Goal: Find specific page/section

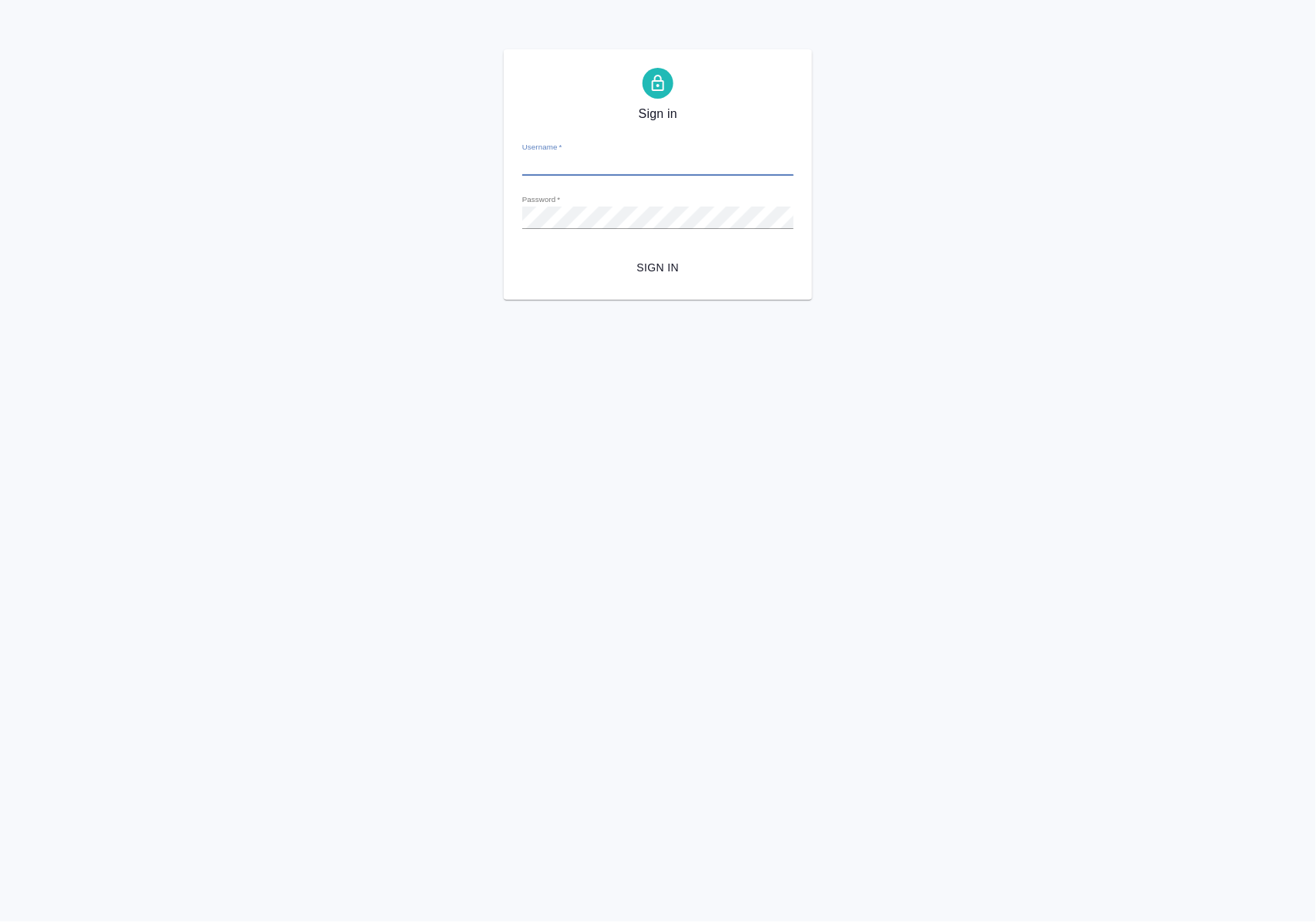
type input "a.polushina@awatera.com"
click at [657, 266] on span "Sign in" at bounding box center [657, 268] width 247 height 19
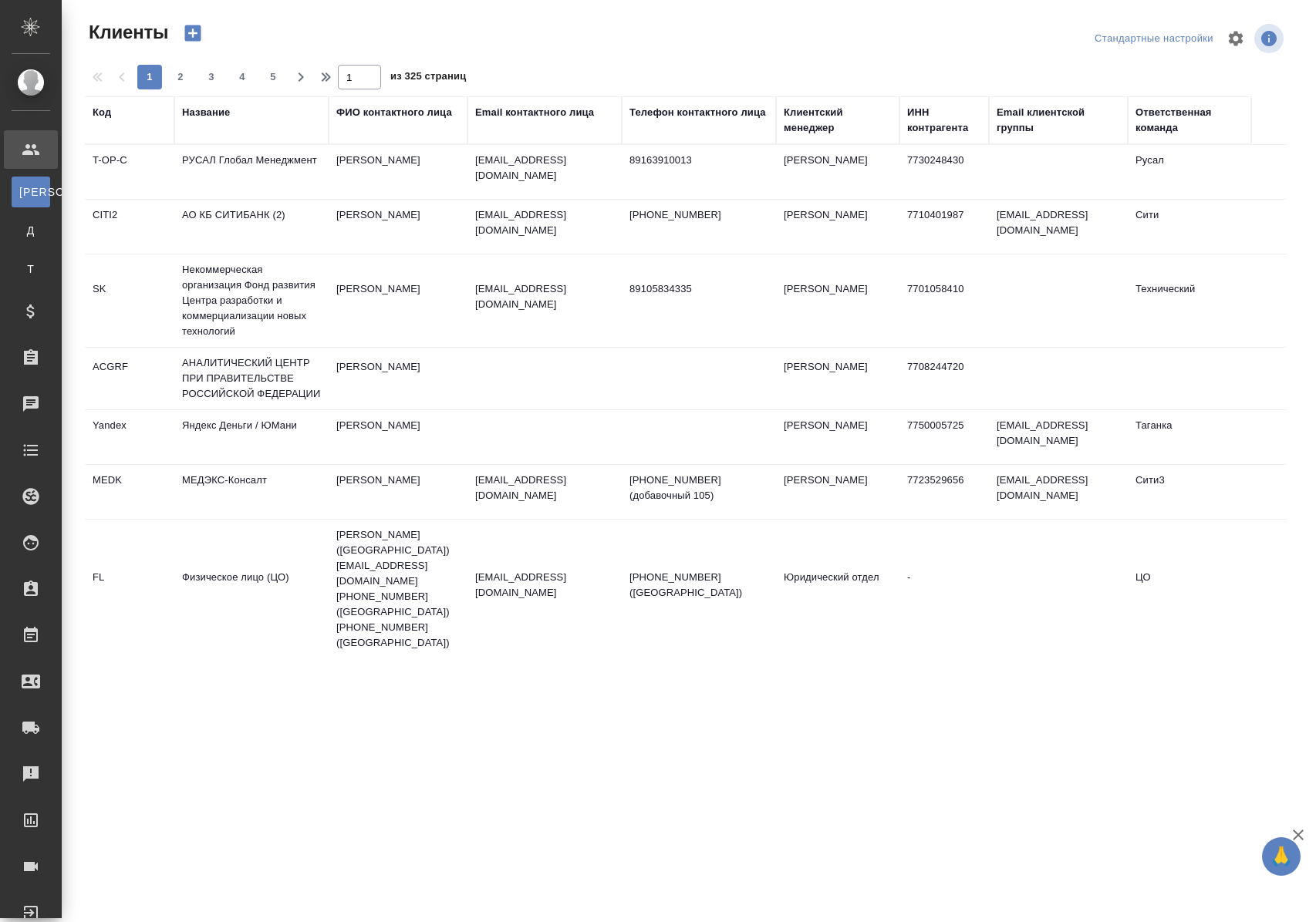
select select "RU"
click at [31, 630] on div "Работы" at bounding box center [11, 636] width 39 height 23
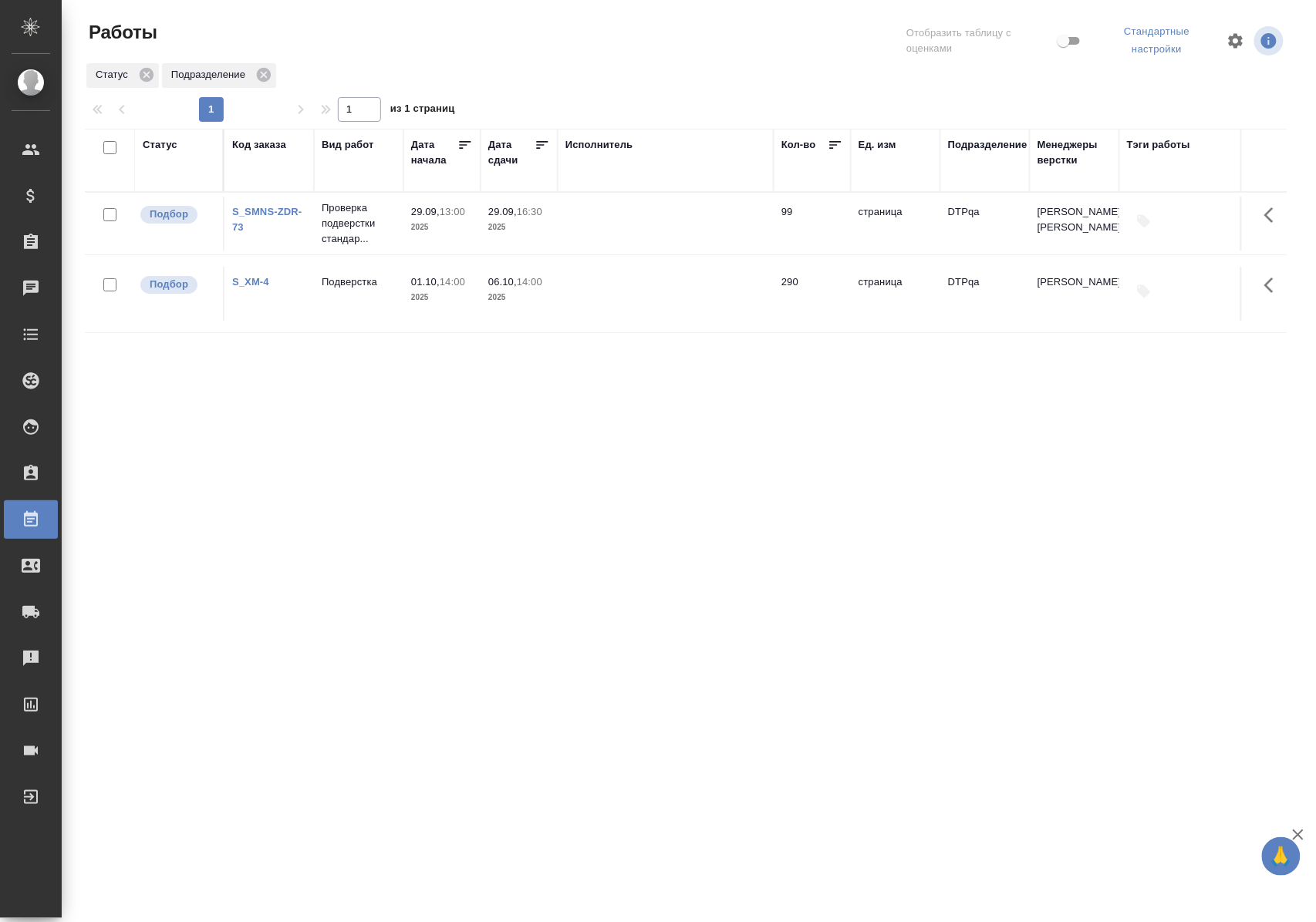
click at [166, 143] on div "Статус" at bounding box center [159, 144] width 34 height 15
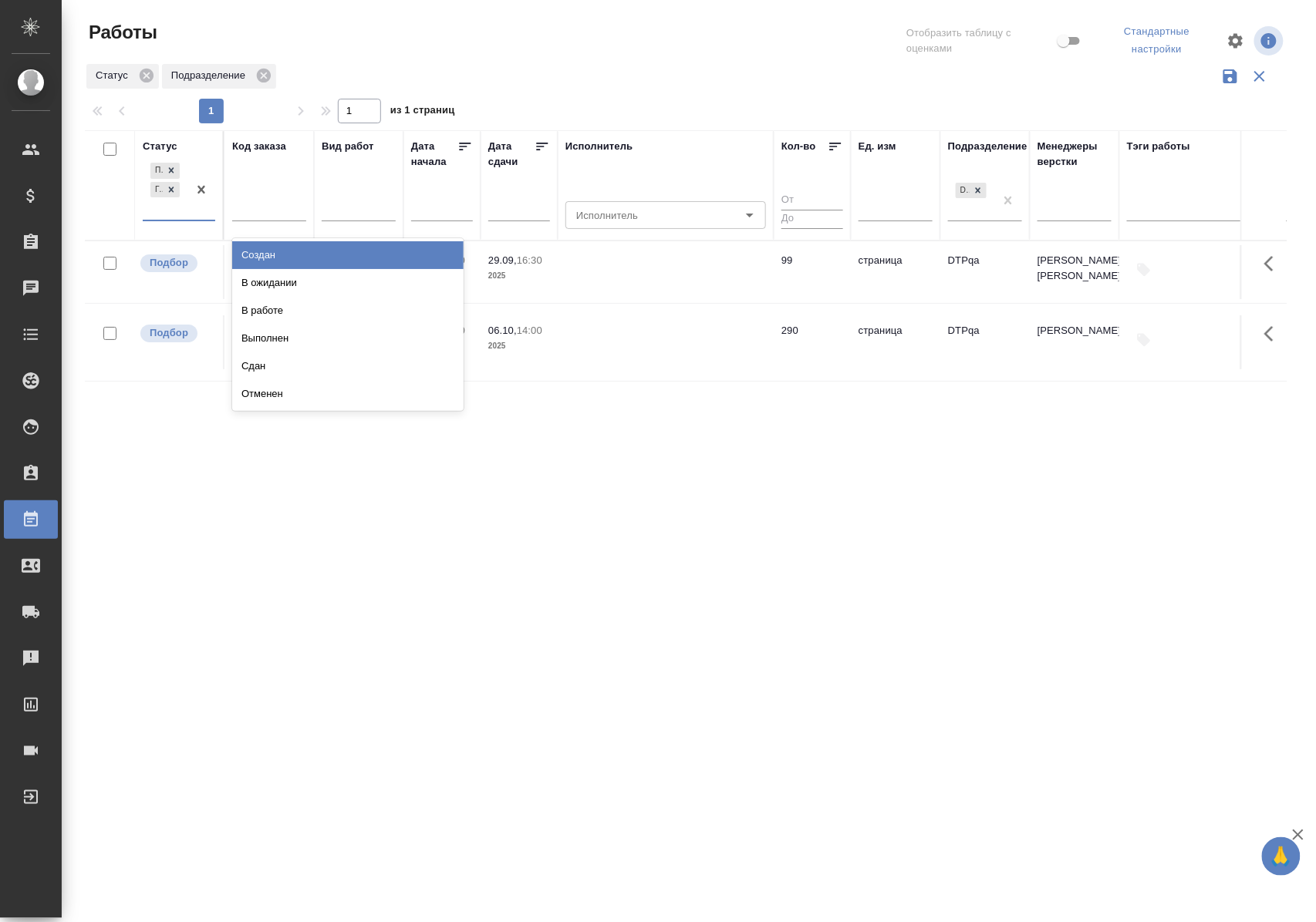
click at [189, 216] on div at bounding box center [201, 190] width 27 height 60
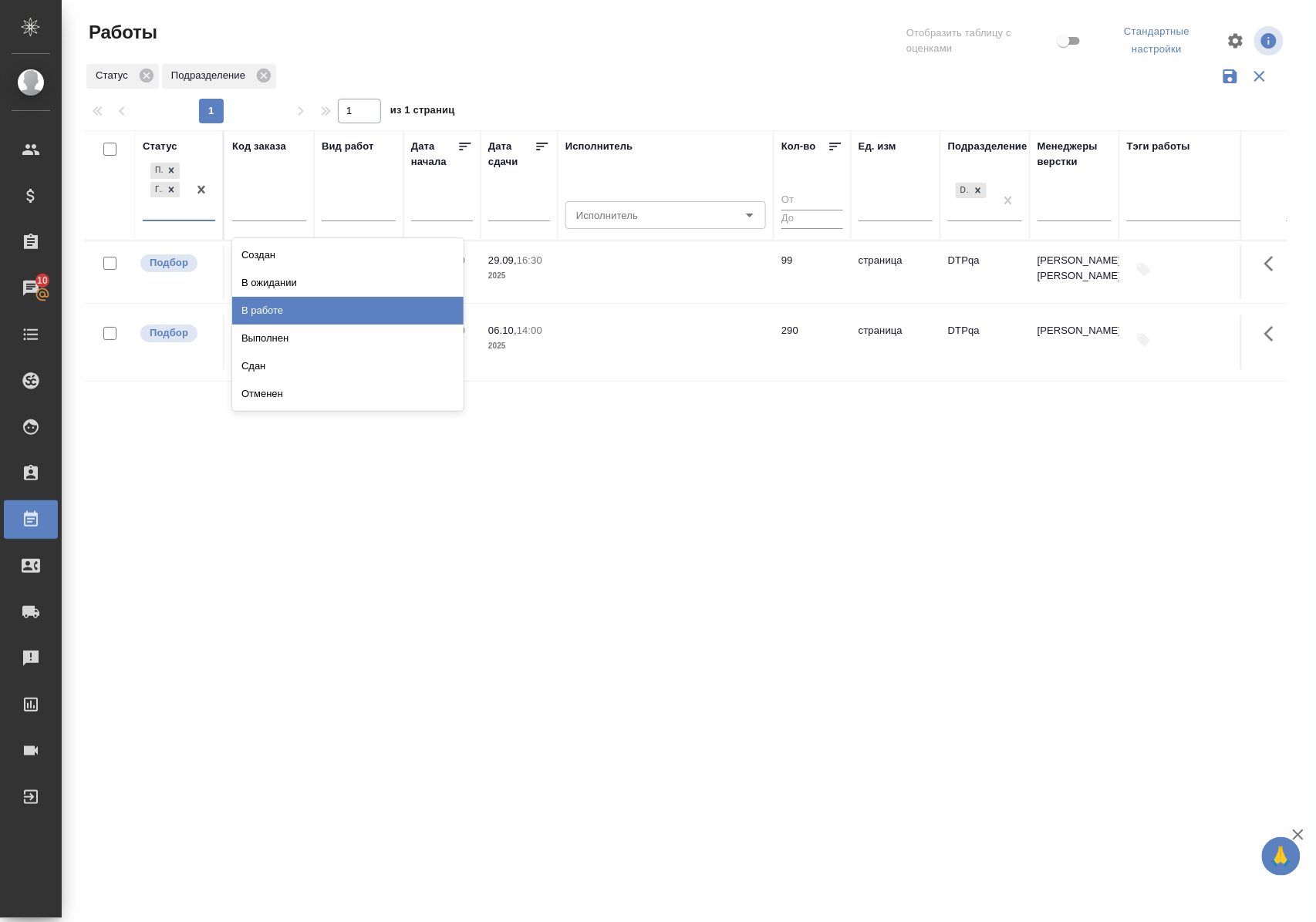
click at [253, 310] on div "В работе" at bounding box center [348, 310] width 232 height 27
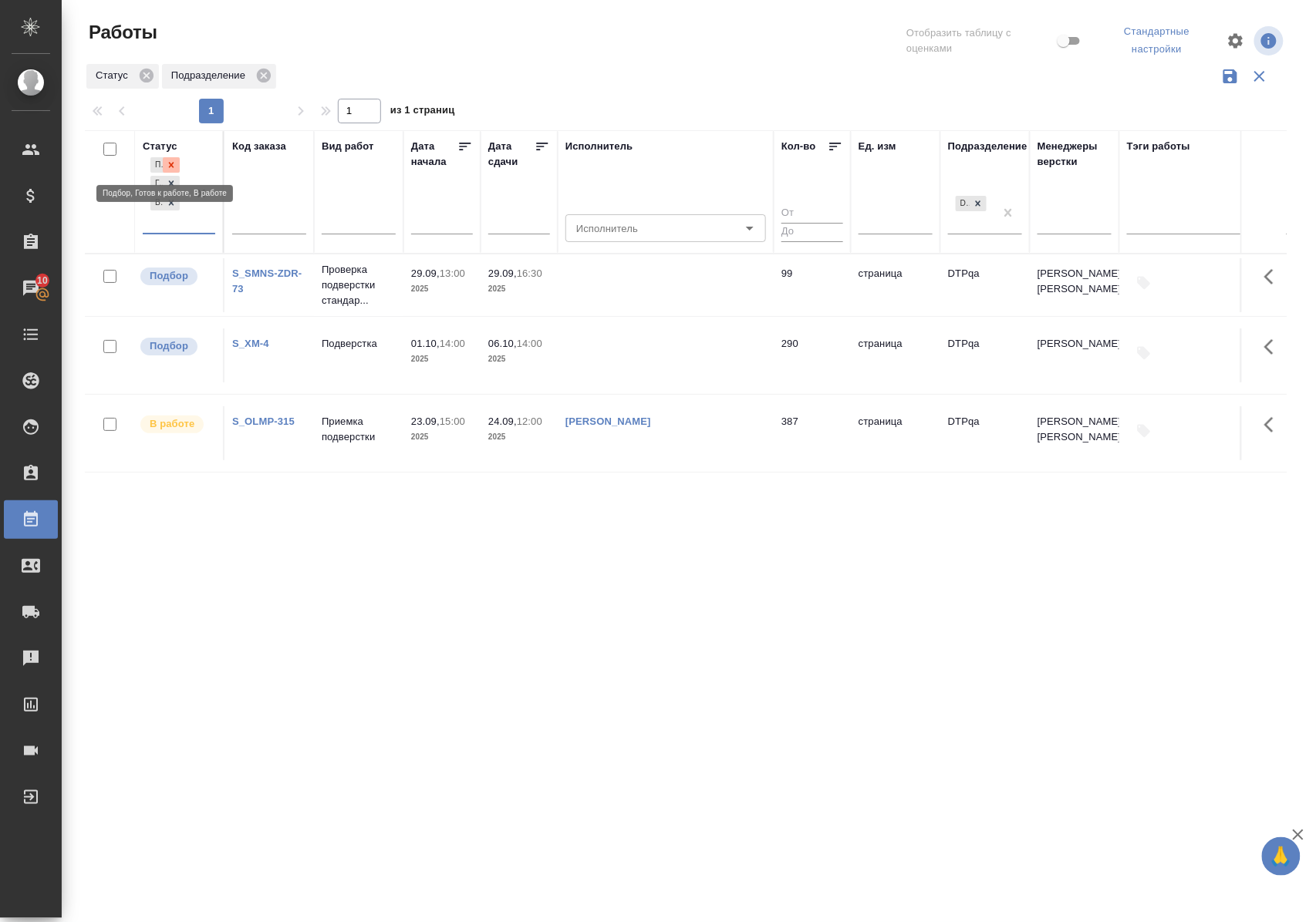
click at [172, 162] on icon at bounding box center [172, 165] width 11 height 11
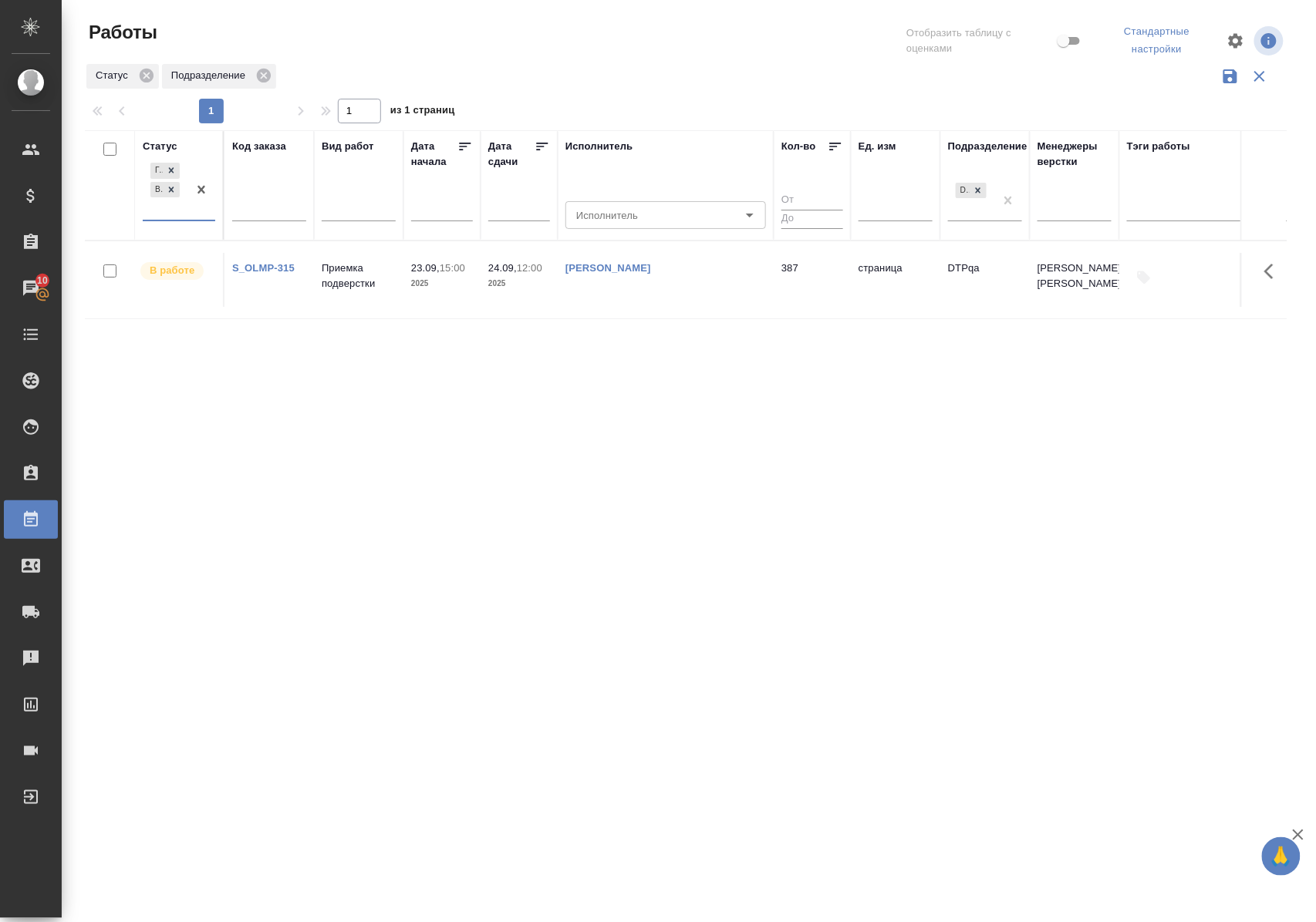
click at [168, 141] on div "Статус" at bounding box center [159, 146] width 34 height 15
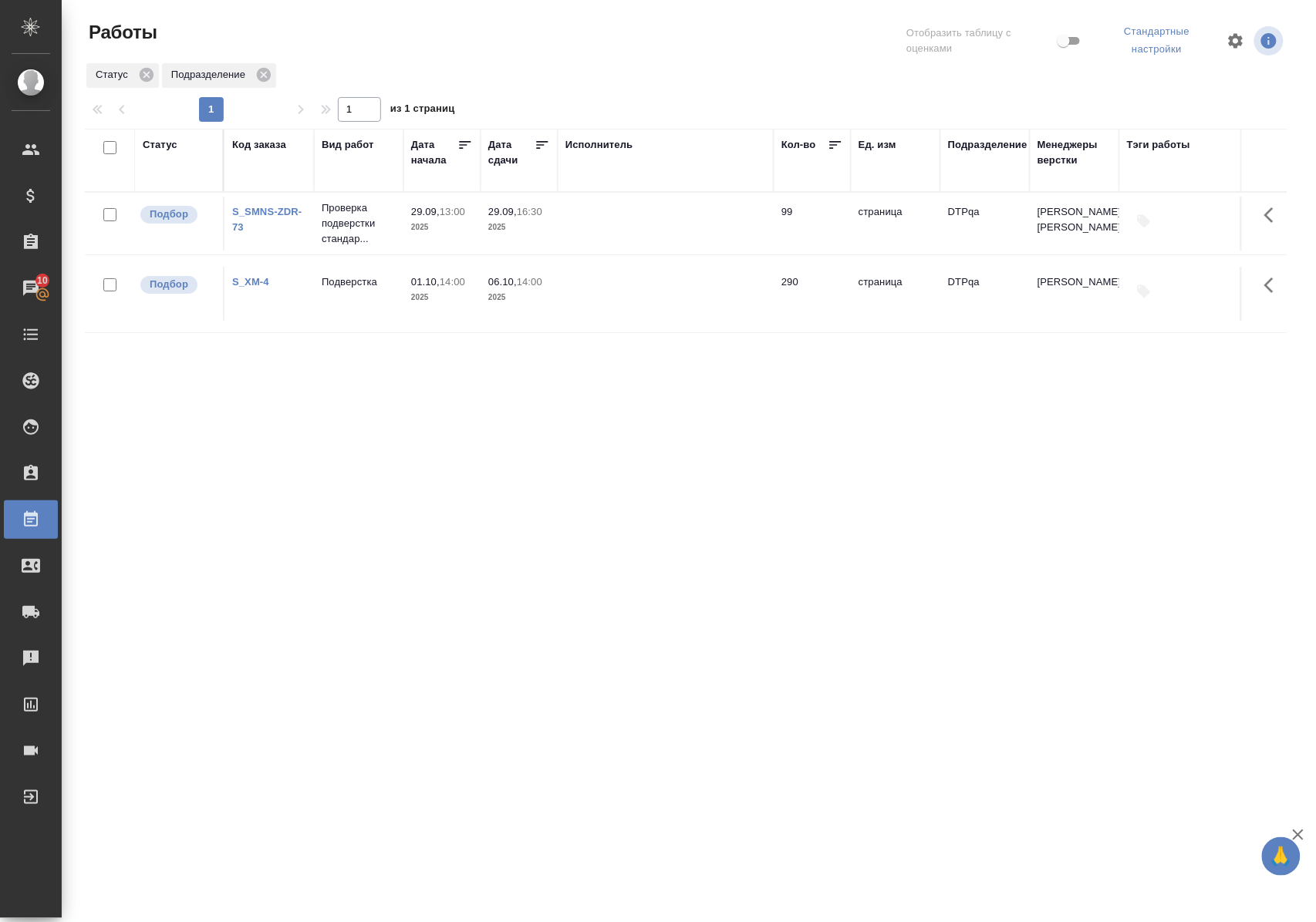
click at [285, 438] on div "Статус Код заказа Вид работ Дата начала Дата сдачи Исполнитель Кол-во Ед. изм П…" at bounding box center [685, 407] width 1202 height 555
click at [532, 454] on div "Статус Код заказа Вид работ [PERSON_NAME] начала Дата сдачи Исполнитель Кол-во …" at bounding box center [685, 407] width 1202 height 555
click at [293, 520] on div "Статус Код заказа Вид работ Дата начала Дата сдачи Исполнитель Кол-во Ед. изм П…" at bounding box center [685, 407] width 1202 height 555
